Goal: Task Accomplishment & Management: Manage account settings

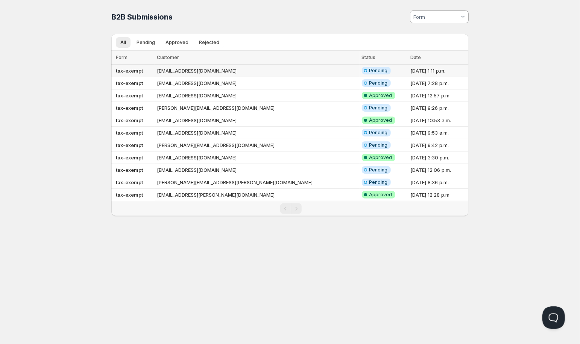
click at [236, 68] on td "[EMAIL_ADDRESS][DOMAIN_NAME]" at bounding box center [257, 71] width 205 height 12
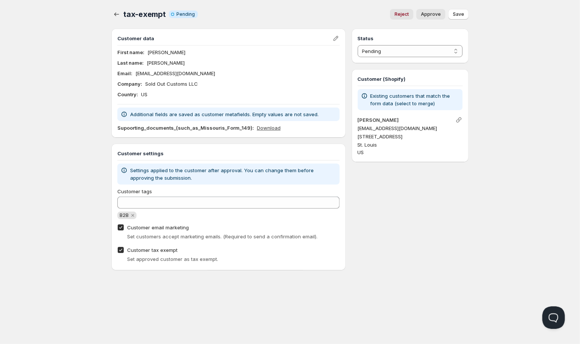
click at [266, 129] on link "Download" at bounding box center [269, 128] width 24 height 8
click at [398, 49] on select "Pending Approved Rejected Ignored Spam" at bounding box center [410, 51] width 105 height 12
click at [439, 13] on span "Approve" at bounding box center [431, 14] width 20 height 6
select select "1"
click at [120, 14] on icon "button" at bounding box center [117, 15] width 8 height 8
